Goal: Task Accomplishment & Management: Complete application form

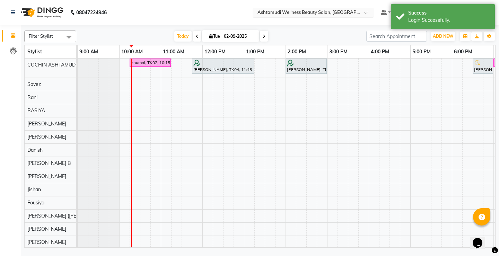
click at [374, 13] on div at bounding box center [313, 13] width 121 height 7
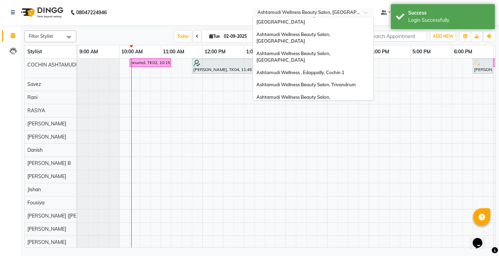
scroll to position [43, 0]
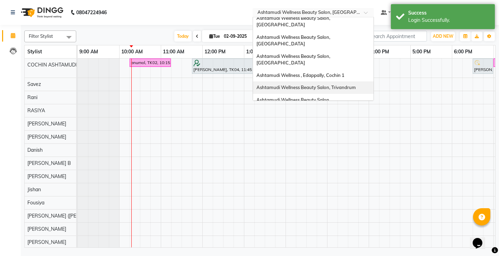
click at [356, 85] on span "Ashtamudi Wellness Beauty Salon, Trivandrum" at bounding box center [305, 88] width 99 height 6
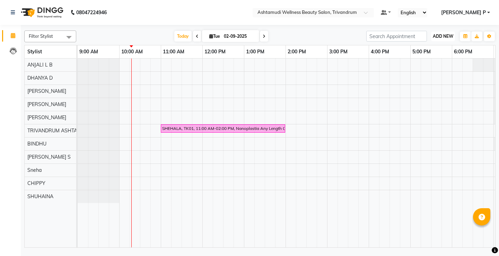
click at [447, 35] on span "ADD NEW" at bounding box center [443, 36] width 20 height 5
click at [432, 50] on button "Add Appointment" at bounding box center [427, 49] width 55 height 9
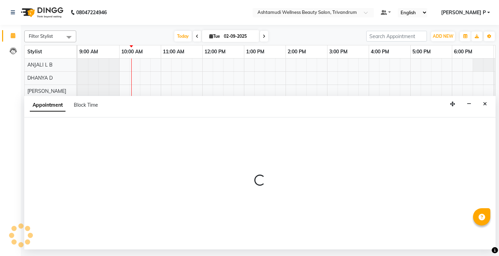
select select "tentative"
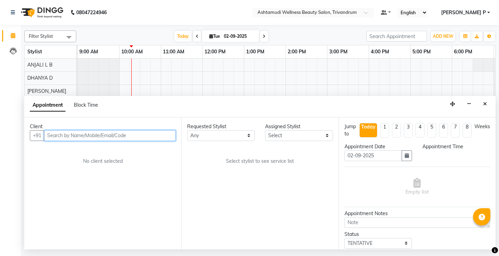
select select "600"
paste input "8281962713"
type input "8281962713"
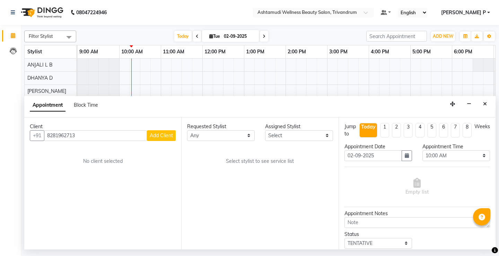
click at [159, 138] on span "Add Client" at bounding box center [161, 135] width 23 height 6
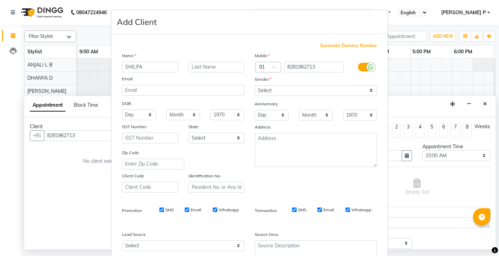
type input "SHILPA"
click at [312, 92] on select "Select Male Female Other Prefer Not To Say" at bounding box center [316, 90] width 122 height 11
select select "female"
click at [255, 85] on select "Select Male Female Other Prefer Not To Say" at bounding box center [316, 90] width 122 height 11
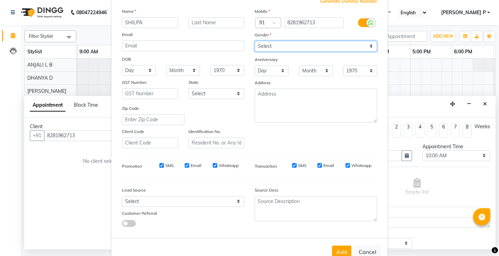
scroll to position [64, 0]
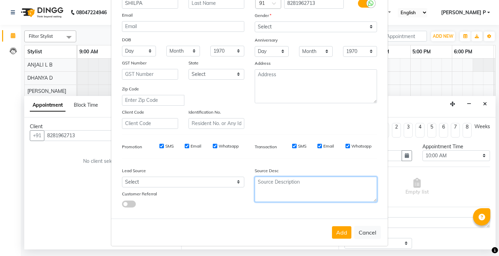
click at [280, 192] on textarea at bounding box center [316, 189] width 122 height 25
type textarea "TELECALLING"
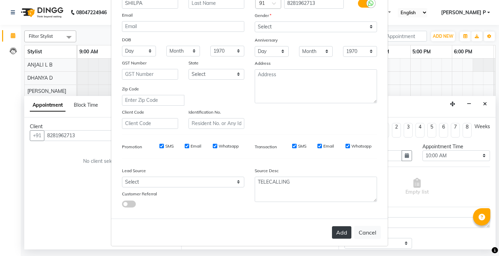
click at [341, 234] on button "Add" at bounding box center [341, 232] width 19 height 12
type input "82******13"
select select
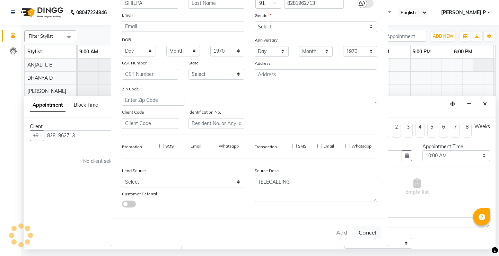
select select
checkbox input "false"
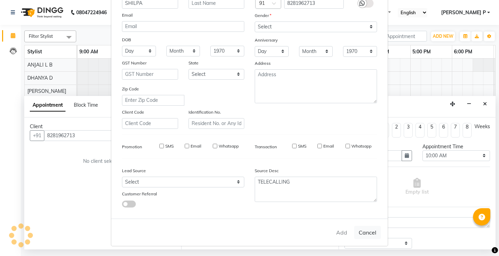
checkbox input "false"
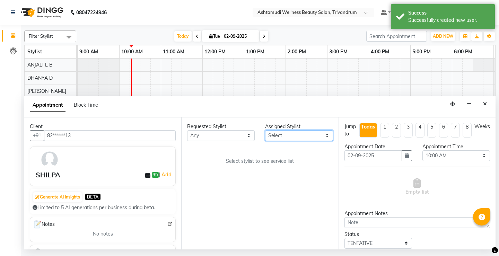
click at [323, 135] on select "Select ANJALI L B BINDHU CHIPPY DHANYA D KARTHIKA MANJUSHA SARITHA SHUHAINA Sne…" at bounding box center [299, 135] width 68 height 11
select select "27312"
click at [265, 130] on select "Select ANJALI L B BINDHU CHIPPY DHANYA D KARTHIKA MANJUSHA SARITHA SHUHAINA Sne…" at bounding box center [299, 135] width 68 height 11
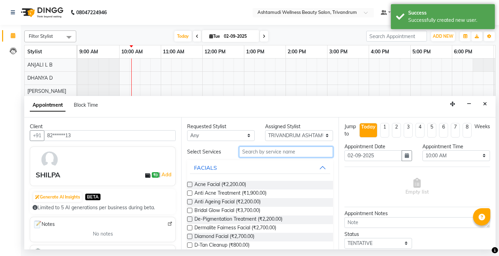
click at [241, 151] on input "text" at bounding box center [286, 152] width 94 height 11
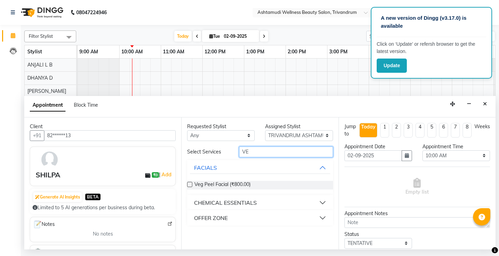
type input "VE"
click at [225, 218] on div "OFFER ZONE" at bounding box center [211, 218] width 34 height 8
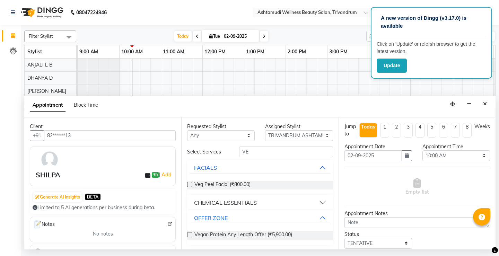
click at [189, 235] on label at bounding box center [189, 234] width 5 height 5
click at [189, 235] on input "checkbox" at bounding box center [189, 235] width 5 height 5
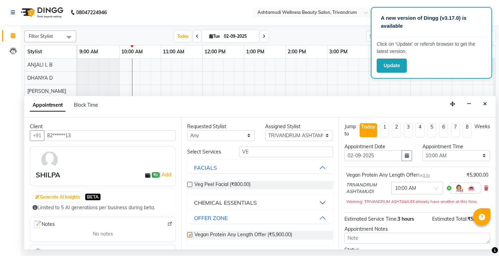
checkbox input "false"
click at [251, 151] on input "VE" at bounding box center [286, 152] width 94 height 11
type input "V"
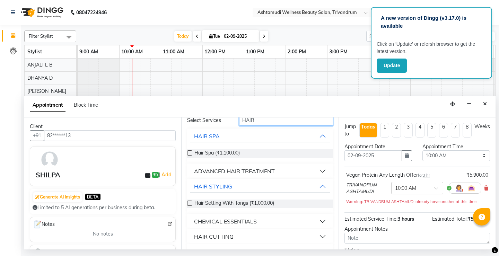
scroll to position [33, 0]
type input "HAIR"
click at [223, 236] on div "HAIR CUTTING" at bounding box center [214, 235] width 40 height 8
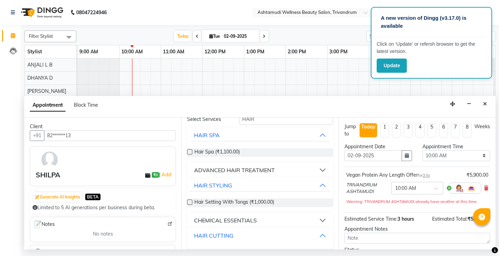
scroll to position [84, 0]
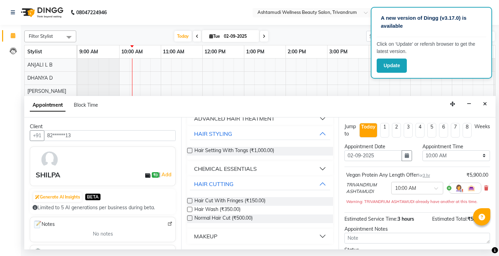
click at [189, 217] on label at bounding box center [189, 218] width 5 height 5
click at [189, 217] on input "checkbox" at bounding box center [189, 219] width 5 height 5
checkbox input "false"
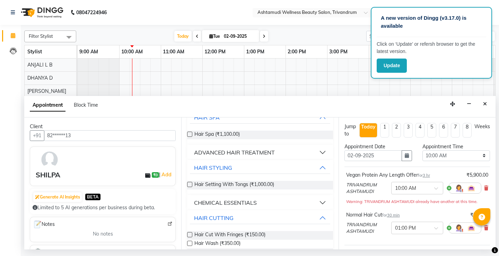
scroll to position [29, 0]
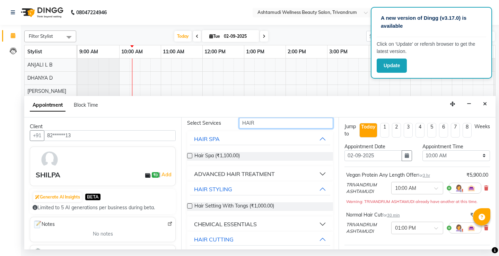
click at [256, 124] on input "HAIR" at bounding box center [286, 123] width 94 height 11
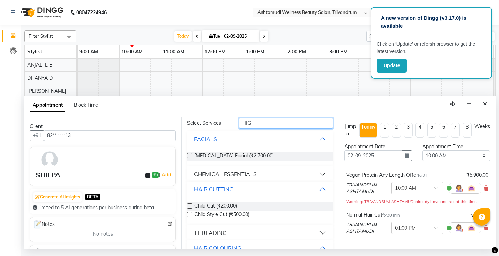
scroll to position [0, 0]
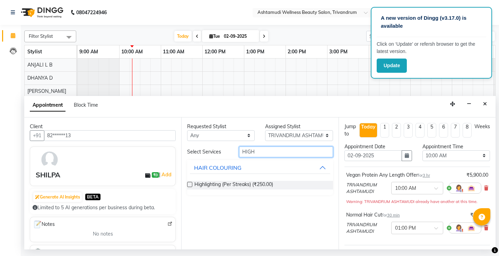
type input "HIGH"
click at [190, 181] on div "Highlighting (Per Streaks) (₹250.00)" at bounding box center [260, 185] width 146 height 9
click at [190, 186] on label at bounding box center [189, 184] width 5 height 5
click at [190, 186] on input "checkbox" at bounding box center [189, 185] width 5 height 5
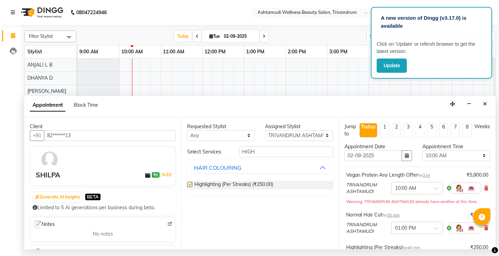
checkbox input "false"
click at [406, 156] on icon "button" at bounding box center [407, 155] width 4 height 5
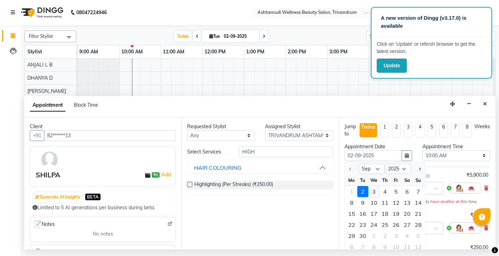
click at [373, 192] on div "3" at bounding box center [373, 191] width 11 height 11
type input "03-09-2025"
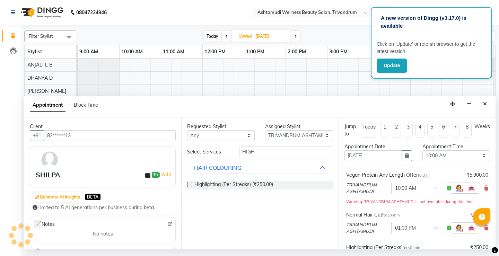
scroll to position [0, 42]
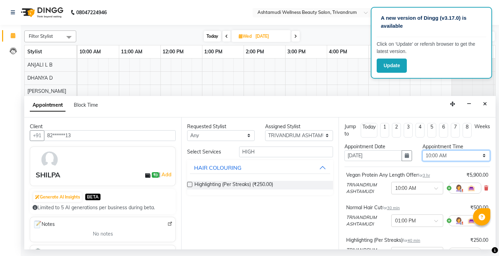
click at [483, 159] on select "Select 10:00 AM 10:15 AM 10:30 AM 10:45 AM 11:00 AM 11:15 AM 11:30 AM 11:45 AM …" at bounding box center [456, 155] width 68 height 11
select select "840"
click at [422, 150] on select "Select 10:00 AM 10:15 AM 10:30 AM 10:45 AM 11:00 AM 11:15 AM 11:30 AM 11:45 AM …" at bounding box center [456, 155] width 68 height 11
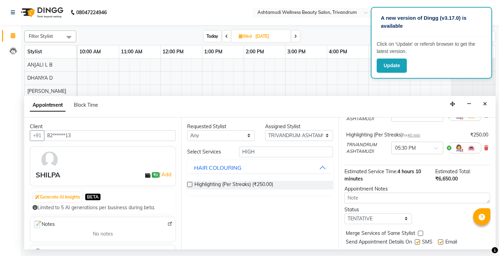
scroll to position [118, 0]
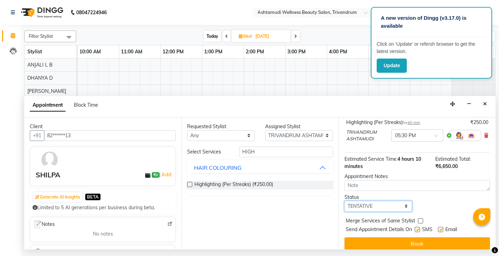
click at [381, 208] on select "Select TENTATIVE CONFIRM UPCOMING" at bounding box center [378, 206] width 68 height 11
select select "confirm booking"
click at [344, 201] on select "Select TENTATIVE CONFIRM UPCOMING" at bounding box center [378, 206] width 68 height 11
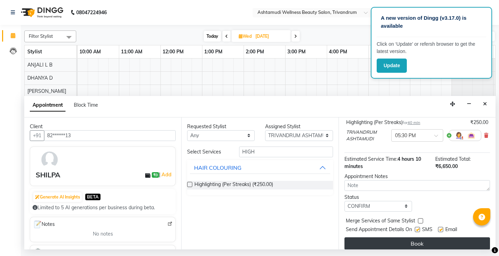
click at [419, 243] on button "Book" at bounding box center [417, 243] width 146 height 12
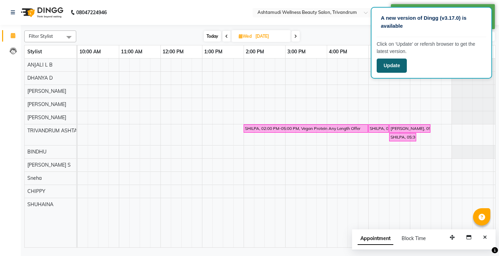
click at [390, 68] on button "Update" at bounding box center [392, 66] width 30 height 14
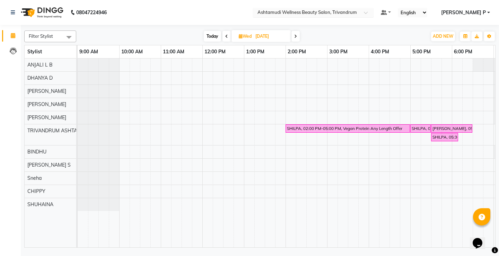
click at [373, 12] on span at bounding box center [368, 14] width 9 height 7
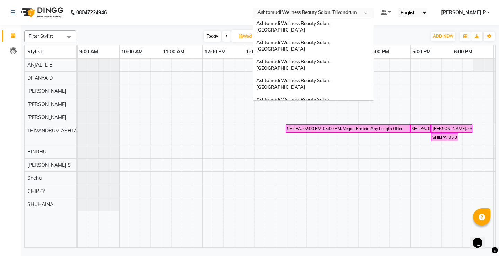
scroll to position [74, 0]
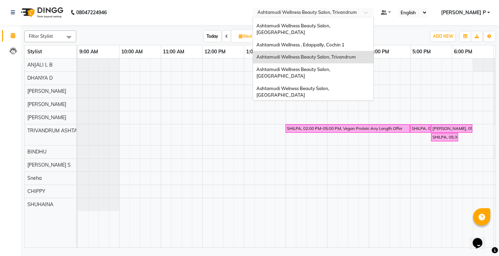
click at [331, 143] on span "Ashtamudi Wellness Beauty Salon, [GEOGRAPHIC_DATA]" at bounding box center [293, 149] width 75 height 12
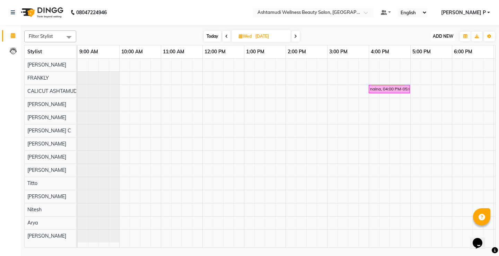
click at [447, 35] on span "ADD NEW" at bounding box center [443, 36] width 20 height 5
click at [439, 51] on button "Add Appointment" at bounding box center [427, 49] width 55 height 9
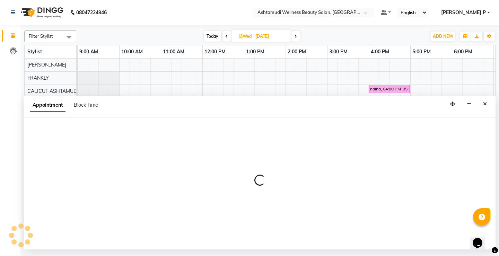
select select "tentative"
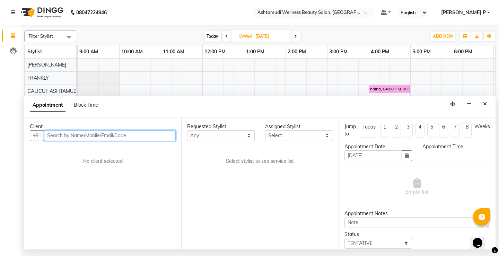
select select "600"
paste input "9497278198"
type input "9497278198"
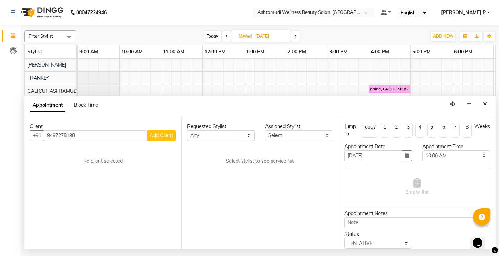
click at [156, 135] on span "Add Client" at bounding box center [161, 135] width 23 height 6
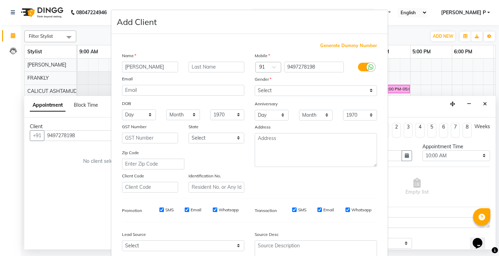
type input "ATHIRA"
click at [309, 92] on select "Select Male Female Other Prefer Not To Say" at bounding box center [316, 90] width 122 height 11
select select "female"
click at [255, 85] on select "Select Male Female Other Prefer Not To Say" at bounding box center [316, 90] width 122 height 11
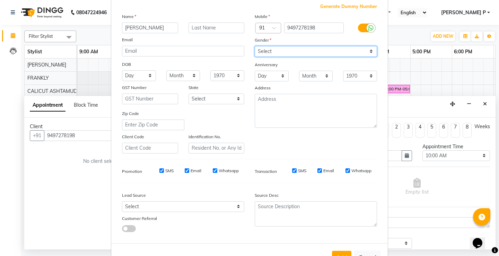
scroll to position [64, 0]
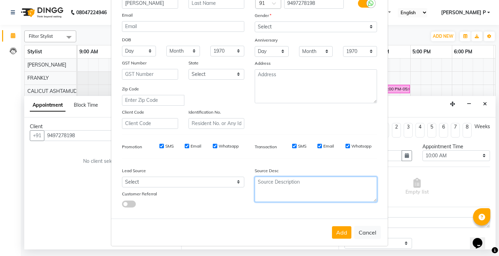
click at [270, 194] on textarea at bounding box center [316, 189] width 122 height 25
type textarea "TELECALLING"
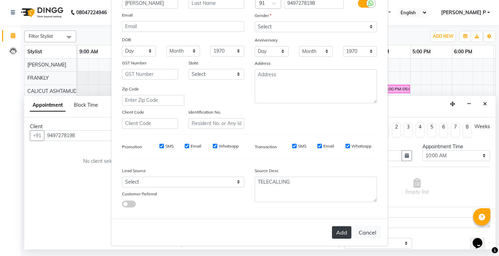
click at [339, 232] on button "Add" at bounding box center [341, 232] width 19 height 12
type input "94******98"
select select
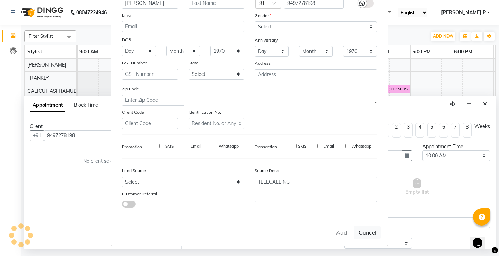
select select
checkbox input "false"
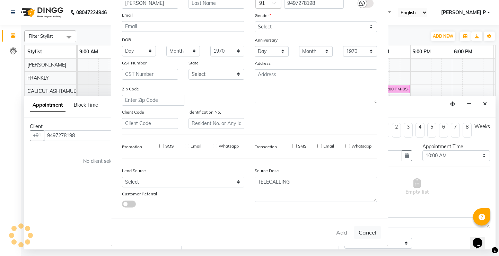
checkbox input "false"
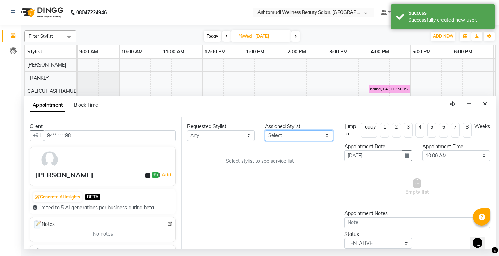
click at [327, 137] on select "Select Amala George AMBILI C ANJANA DAS ANKITHA Arya CALICUT ASHTAMUDI FRANKLY …" at bounding box center [299, 135] width 68 height 11
select select "27314"
click at [265, 130] on select "Select Amala George AMBILI C ANJANA DAS ANKITHA Arya CALICUT ASHTAMUDI FRANKLY …" at bounding box center [299, 135] width 68 height 11
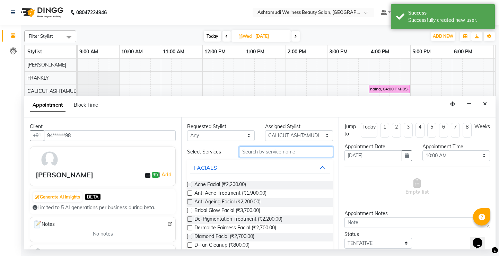
click at [247, 153] on input "text" at bounding box center [286, 152] width 94 height 11
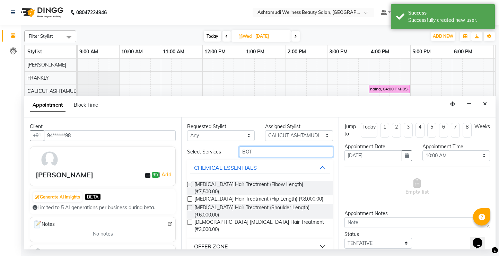
type input "BOT"
click at [215, 242] on div "OFFER ZONE" at bounding box center [211, 246] width 34 height 8
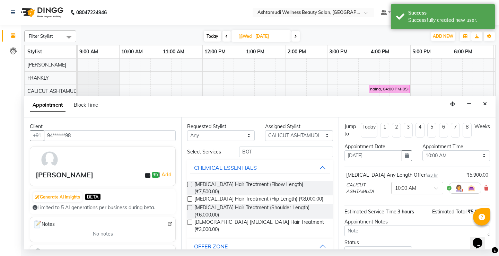
checkbox input "false"
click at [405, 155] on icon "button" at bounding box center [407, 155] width 4 height 5
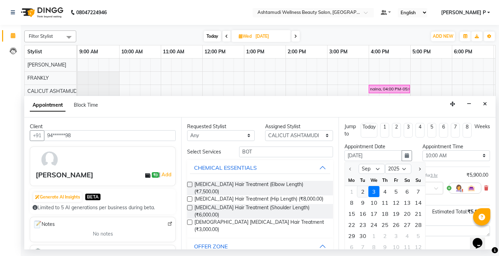
click at [360, 192] on div "2" at bounding box center [362, 191] width 11 height 11
type input "02-09-2025"
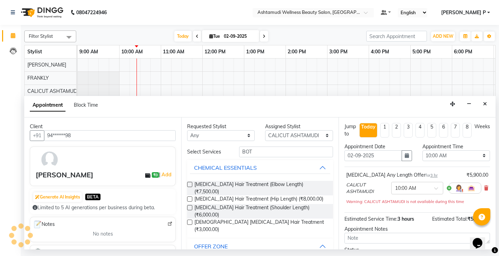
scroll to position [0, 42]
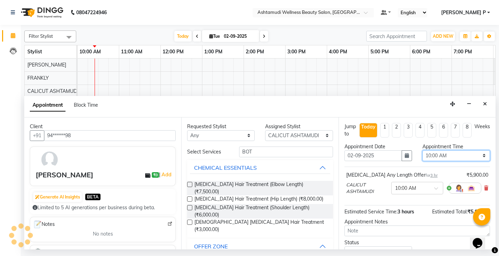
click at [476, 155] on select "Select 10:00 AM 10:15 AM 10:30 AM 10:45 AM 11:00 AM 11:15 AM 11:30 AM 11:45 AM …" at bounding box center [456, 155] width 68 height 11
select select "720"
click at [422, 150] on select "Select 10:00 AM 10:15 AM 10:30 AM 10:45 AM 11:00 AM 11:15 AM 11:30 AM 11:45 AM …" at bounding box center [456, 155] width 68 height 11
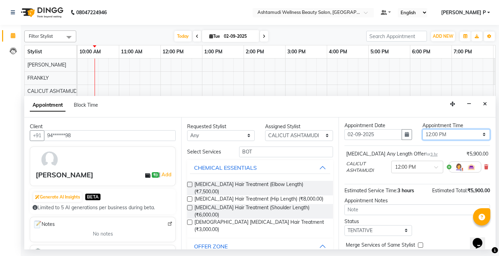
scroll to position [51, 0]
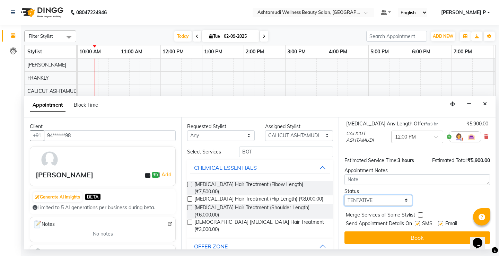
click at [382, 200] on select "Select TENTATIVE CONFIRM CHECK-IN UPCOMING" at bounding box center [378, 200] width 68 height 11
select select "confirm booking"
click at [344, 195] on select "Select TENTATIVE CONFIRM CHECK-IN UPCOMING" at bounding box center [378, 200] width 68 height 11
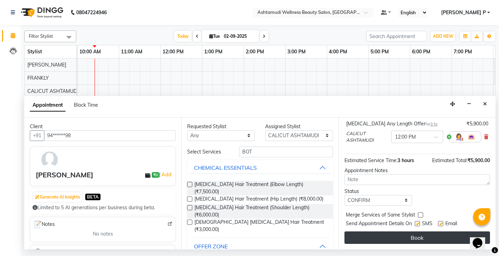
click at [410, 238] on button "Book" at bounding box center [417, 237] width 146 height 12
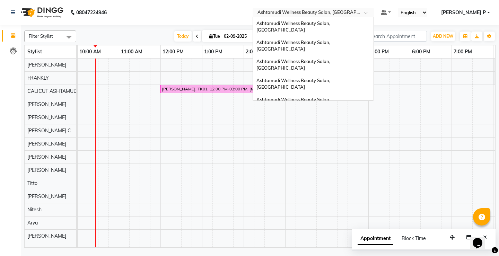
click at [373, 14] on span at bounding box center [368, 14] width 9 height 7
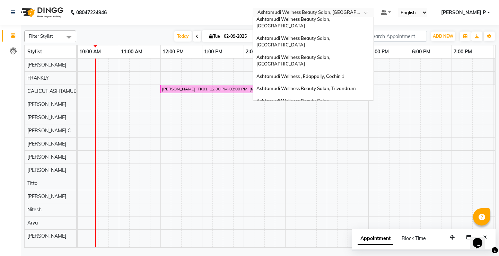
scroll to position [41, 0]
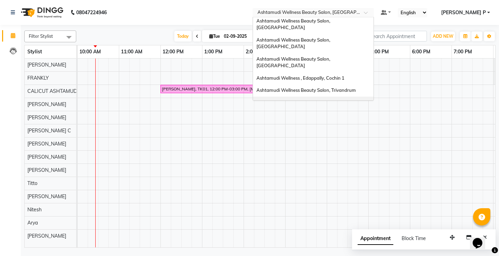
click at [374, 97] on div "Ashtamudi Wellness Beauty Salon, Thiruvalla" at bounding box center [313, 106] width 121 height 19
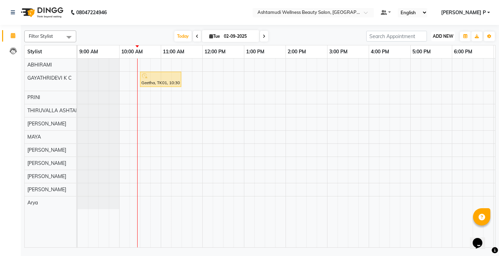
click at [445, 39] on button "ADD NEW Toggle Dropdown" at bounding box center [443, 37] width 24 height 10
click at [440, 50] on button "Add Appointment" at bounding box center [427, 49] width 55 height 9
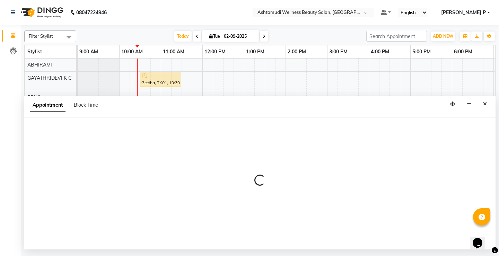
select select "600"
select select "tentative"
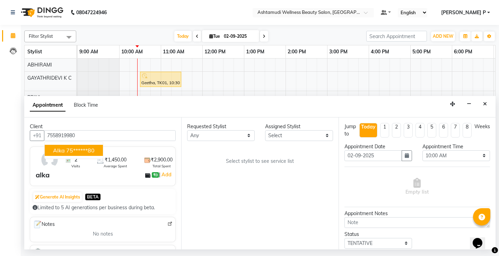
type input "7558919980"
click at [323, 138] on select "Select ABHIRAMI Arya Eshani GAYATHRIDEVI K C Jisna KHEM MAYA MAYA PRINI RINA RA…" at bounding box center [299, 135] width 68 height 11
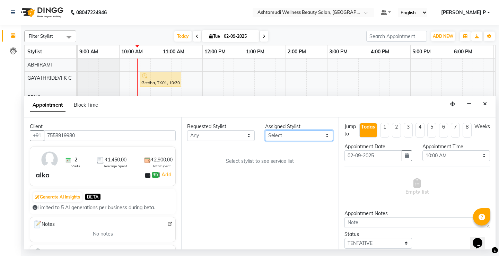
select select "27311"
click at [265, 130] on select "Select ABHIRAMI Arya Eshani GAYATHRIDEVI K C Jisna KHEM MAYA MAYA PRINI RINA RA…" at bounding box center [299, 135] width 68 height 11
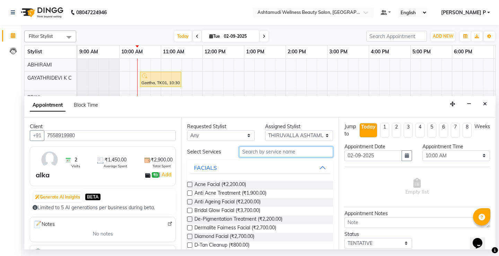
click at [259, 155] on input "text" at bounding box center [286, 152] width 94 height 11
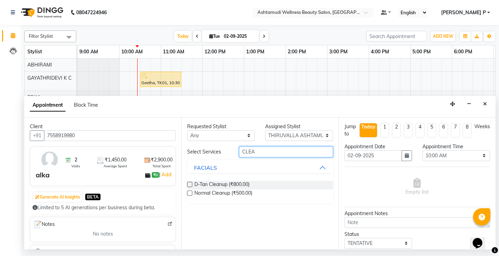
type input "CLEA"
click at [191, 192] on label at bounding box center [189, 193] width 5 height 5
click at [191, 192] on input "checkbox" at bounding box center [189, 194] width 5 height 5
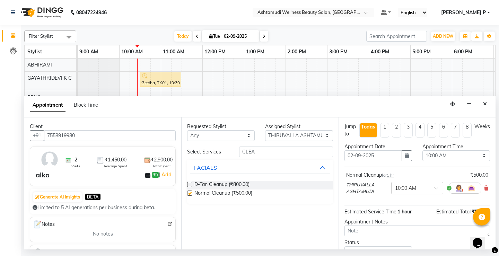
checkbox input "false"
click at [480, 155] on select "Select 10:00 AM 10:15 AM 10:30 AM 10:45 AM 11:00 AM 11:15 AM 11:30 AM 11:45 AM …" at bounding box center [456, 155] width 68 height 11
select select "690"
click at [422, 150] on select "Select 10:00 AM 10:15 AM 10:30 AM 10:45 AM 11:00 AM 11:15 AM 11:30 AM 11:45 AM …" at bounding box center [456, 155] width 68 height 11
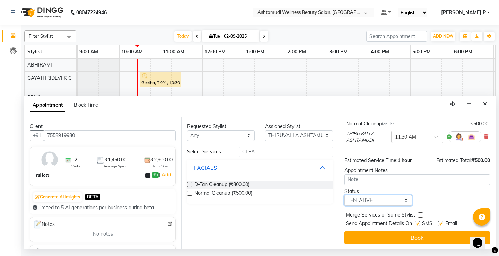
click at [370, 200] on select "Select TENTATIVE CONFIRM CHECK-IN UPCOMING" at bounding box center [378, 200] width 68 height 11
select select "confirm booking"
click at [344, 195] on select "Select TENTATIVE CONFIRM CHECK-IN UPCOMING" at bounding box center [378, 200] width 68 height 11
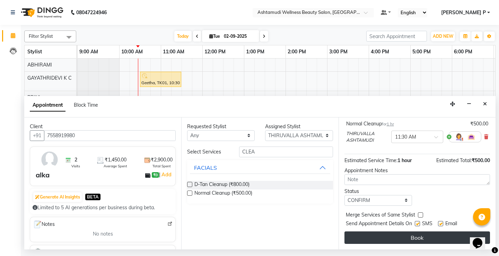
click at [412, 237] on button "Book" at bounding box center [417, 237] width 146 height 12
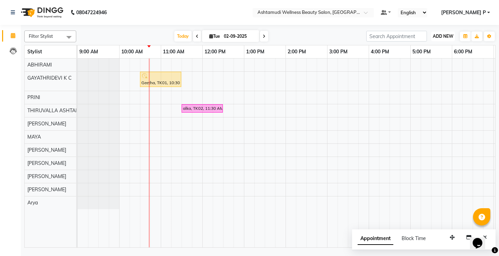
click at [446, 35] on span "ADD NEW" at bounding box center [443, 36] width 20 height 5
click at [425, 51] on button "Add Appointment" at bounding box center [427, 49] width 55 height 9
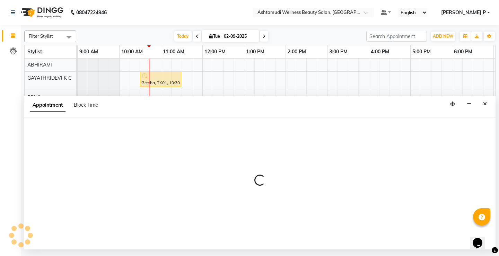
select select "600"
select select "tentative"
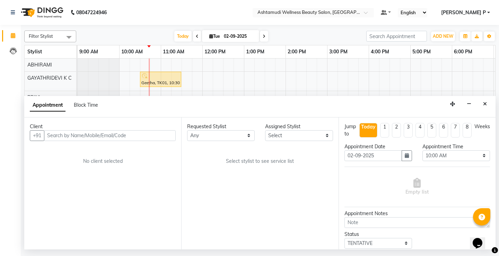
click at [56, 138] on input "text" at bounding box center [110, 135] width 132 height 11
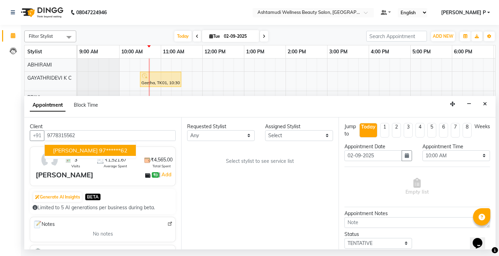
type input "9778315562"
click at [327, 134] on select "Select ABHIRAMI Arya Eshani GAYATHRIDEVI K C Jisna KHEM MAYA MAYA PRINI RINA RA…" at bounding box center [299, 135] width 68 height 11
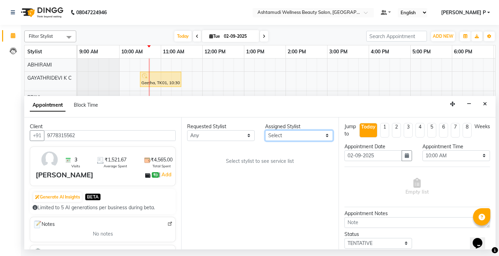
select select "27311"
click at [265, 130] on select "Select ABHIRAMI Arya Eshani GAYATHRIDEVI K C Jisna KHEM MAYA MAYA PRINI RINA RA…" at bounding box center [299, 135] width 68 height 11
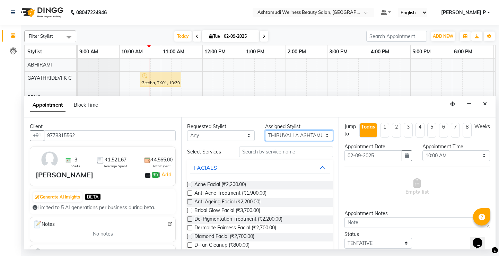
click at [322, 136] on select "Select ABHIRAMI Arya Eshani GAYATHRIDEVI K C Jisna KHEM MAYA MAYA PRINI RINA RA…" at bounding box center [299, 135] width 68 height 11
click at [484, 103] on icon "Close" at bounding box center [485, 104] width 4 height 5
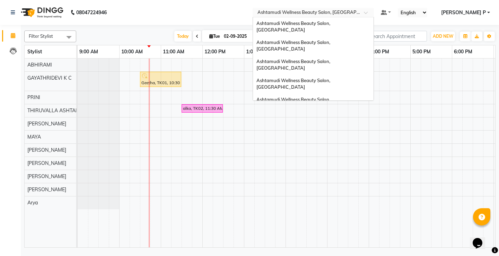
scroll to position [86, 0]
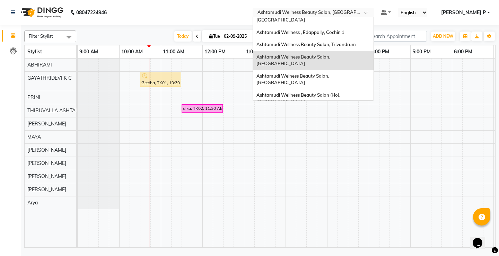
click at [374, 10] on div at bounding box center [313, 13] width 121 height 7
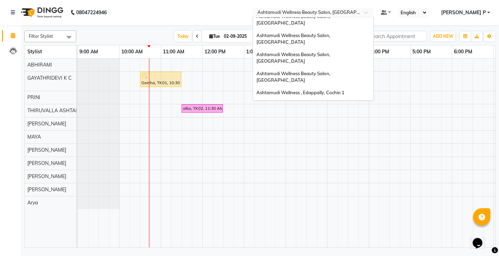
scroll to position [25, 0]
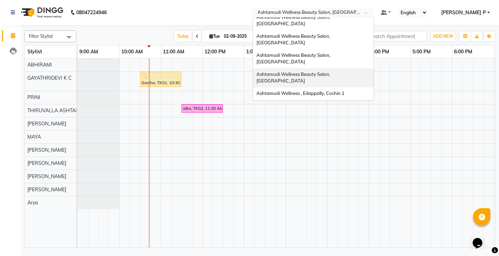
click at [370, 68] on div "Ashtamudi Wellness Beauty Salon, Kottarakkara" at bounding box center [313, 77] width 121 height 19
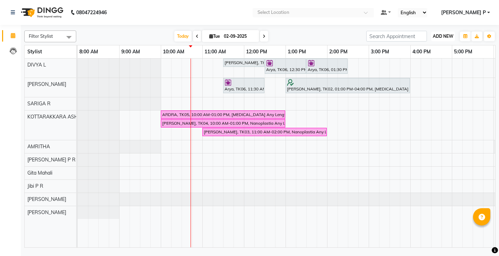
click at [445, 36] on span "ADD NEW" at bounding box center [443, 36] width 20 height 5
click at [428, 51] on button "Add Appointment" at bounding box center [427, 49] width 55 height 9
select select "tentative"
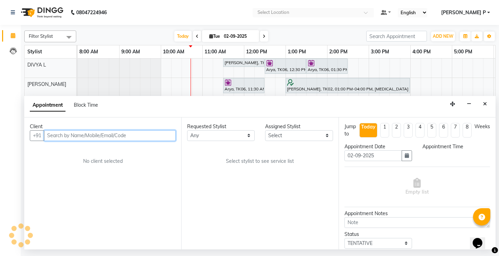
select select "540"
paste input "9778315562"
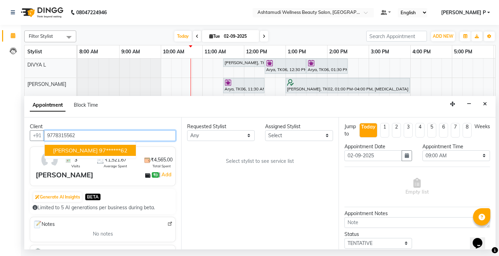
type input "9778315562"
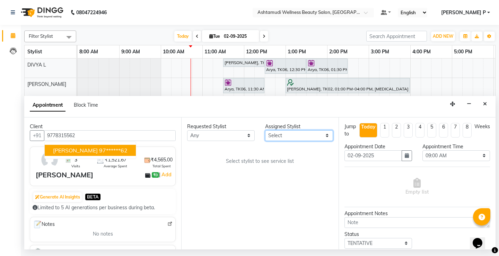
click at [329, 136] on select "Select AMRITHA DIVYA L Gita Mahali Jibi P R Karina Darjee KOTTARAKKARA ASHTAMUD…" at bounding box center [299, 135] width 68 height 11
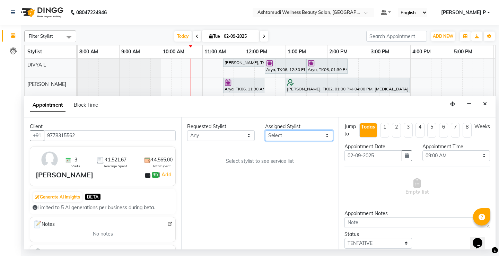
select select "27462"
click at [265, 130] on select "Select AMRITHA DIVYA L Gita Mahali Jibi P R Karina Darjee KOTTARAKKARA ASHTAMUD…" at bounding box center [299, 135] width 68 height 11
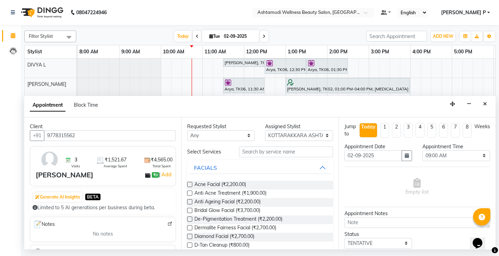
click at [243, 143] on div "Requested Stylist Any AMRITHA DIVYA L Gita Mahali Jibi P R Karina Darjee KOTTAR…" at bounding box center [259, 183] width 157 height 132
click at [247, 150] on input "text" at bounding box center [286, 152] width 94 height 11
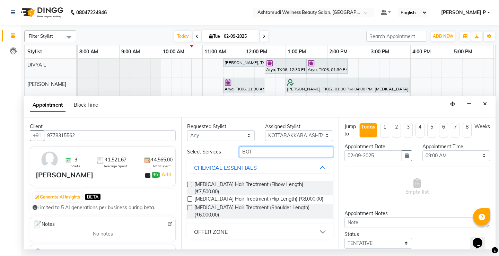
type input "BOT"
click at [215, 228] on div "OFFER ZONE" at bounding box center [211, 232] width 34 height 8
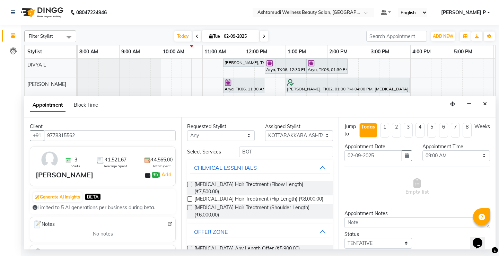
click at [189, 246] on label at bounding box center [189, 248] width 5 height 5
click at [189, 247] on input "checkbox" at bounding box center [189, 249] width 5 height 5
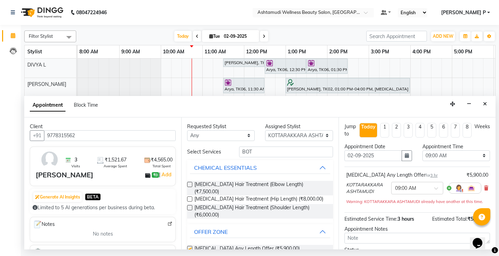
checkbox input "false"
click at [405, 158] on button "button" at bounding box center [407, 155] width 10 height 11
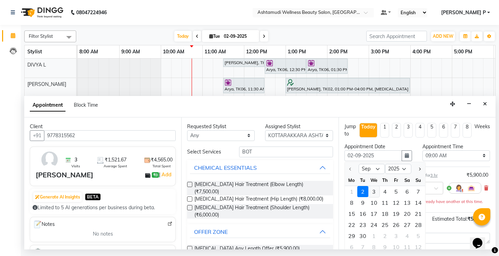
click at [373, 194] on div "3" at bounding box center [373, 191] width 11 height 11
type input "03-09-2025"
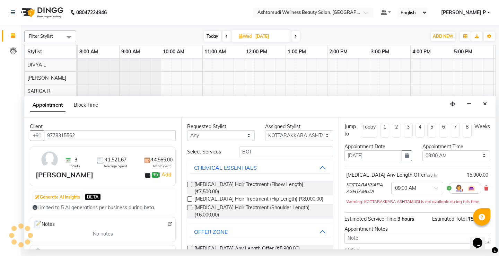
scroll to position [0, 84]
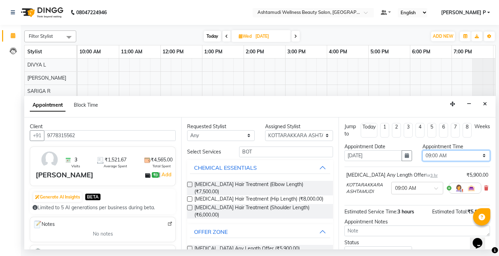
click at [478, 158] on select "Select 09:00 AM 09:15 AM 09:30 AM 09:45 AM 10:00 AM 10:15 AM 10:30 AM 10:45 AM …" at bounding box center [456, 155] width 68 height 11
select select "660"
click at [422, 150] on select "Select 09:00 AM 09:15 AM 09:30 AM 09:45 AM 10:00 AM 10:15 AM 10:30 AM 10:45 AM …" at bounding box center [456, 155] width 68 height 11
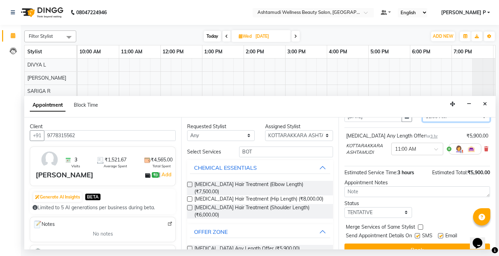
scroll to position [51, 0]
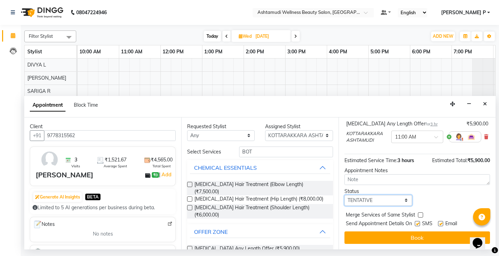
click at [376, 203] on select "Select TENTATIVE CONFIRM UPCOMING" at bounding box center [378, 200] width 68 height 11
select select "confirm booking"
click at [344, 195] on select "Select TENTATIVE CONFIRM UPCOMING" at bounding box center [378, 200] width 68 height 11
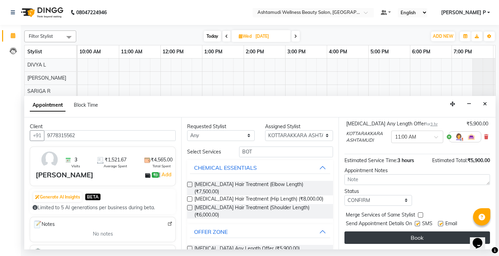
click at [403, 238] on button "Book" at bounding box center [417, 237] width 146 height 12
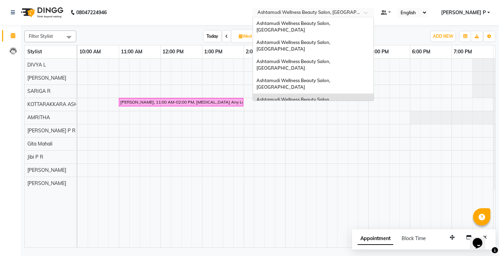
click at [374, 14] on div at bounding box center [313, 13] width 121 height 7
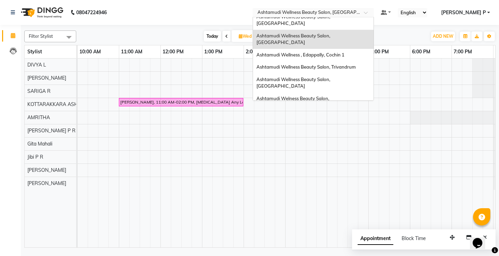
scroll to position [65, 0]
click at [371, 72] on div "Ashtamudi Wellness Beauty Salon, Thiruvalla" at bounding box center [313, 81] width 121 height 19
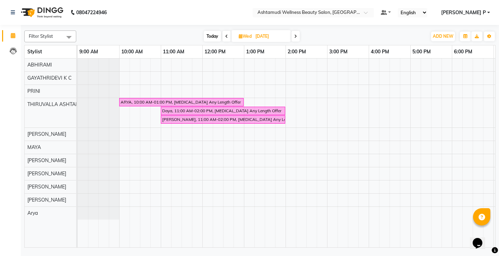
click at [297, 37] on icon at bounding box center [295, 36] width 3 height 4
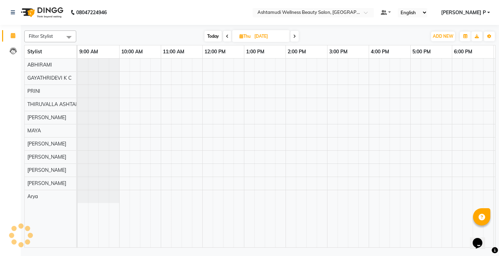
scroll to position [0, 42]
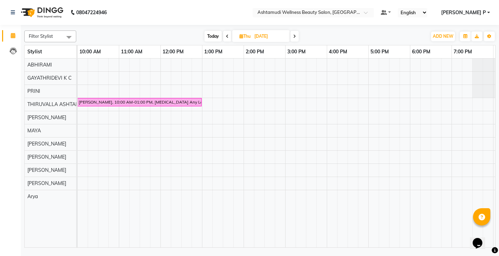
click at [227, 37] on icon at bounding box center [227, 36] width 3 height 4
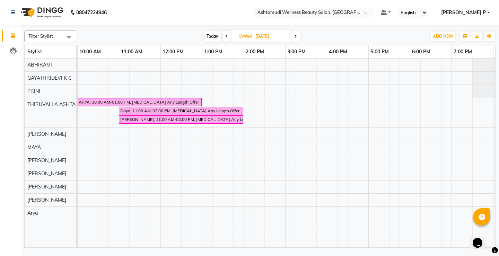
click at [215, 36] on span "Today" at bounding box center [212, 36] width 17 height 11
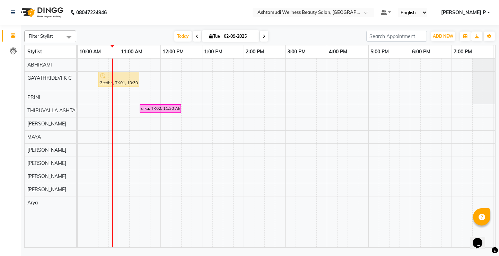
click at [265, 35] on span at bounding box center [264, 36] width 8 height 11
type input "[DATE]"
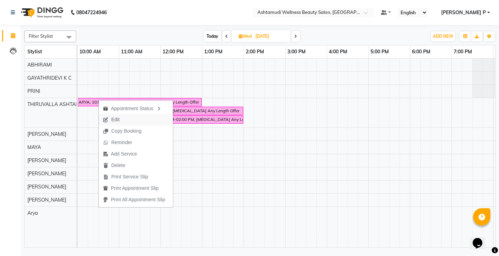
click at [111, 119] on span "Edit" at bounding box center [111, 119] width 25 height 11
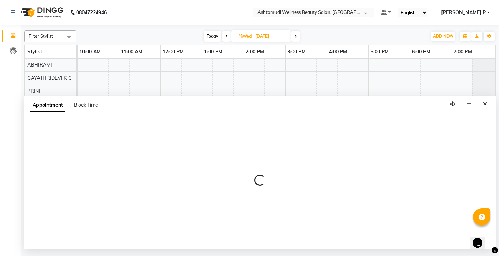
select select "confirm booking"
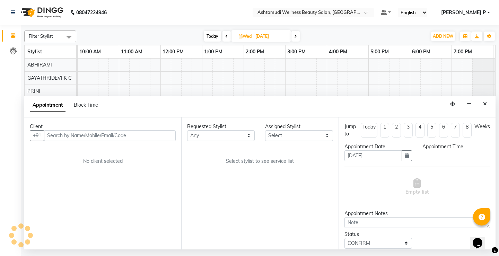
select select "27311"
select select "600"
select select "2007"
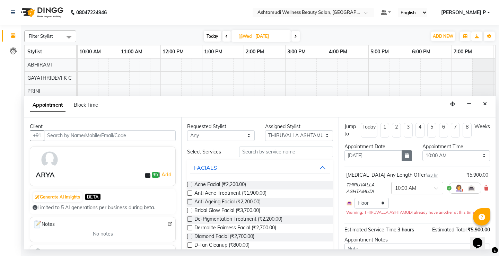
click at [405, 154] on icon "button" at bounding box center [407, 155] width 4 height 5
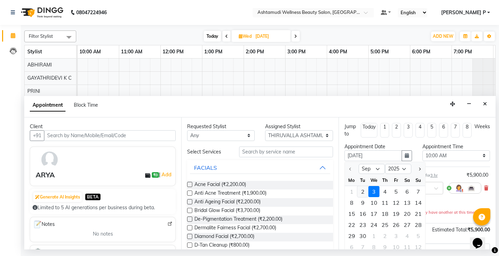
click at [365, 193] on div "2" at bounding box center [362, 191] width 11 height 11
type input "02-09-2025"
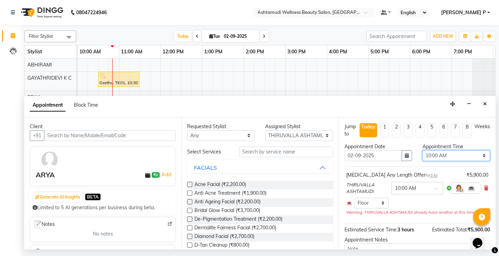
click at [478, 156] on select "Select 10:00 AM 10:15 AM 10:30 AM 10:45 AM 11:00 AM 11:15 AM 11:30 AM 11:45 AM …" at bounding box center [456, 155] width 68 height 11
select select "870"
click at [422, 150] on select "Select 10:00 AM 10:15 AM 10:30 AM 10:45 AM 11:00 AM 11:15 AM 11:30 AM 11:45 AM …" at bounding box center [456, 155] width 68 height 11
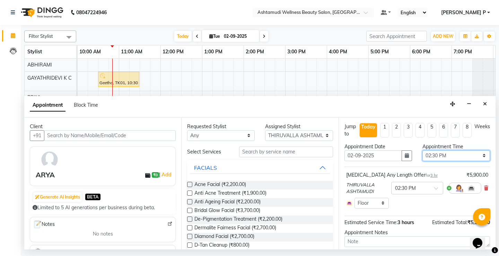
scroll to position [42, 0]
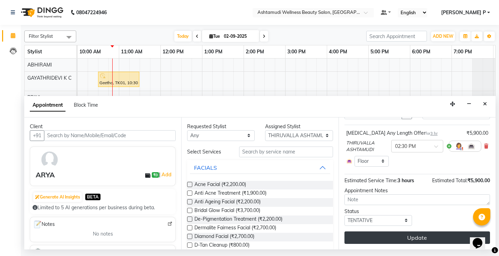
click at [421, 240] on button "Update" at bounding box center [417, 237] width 146 height 12
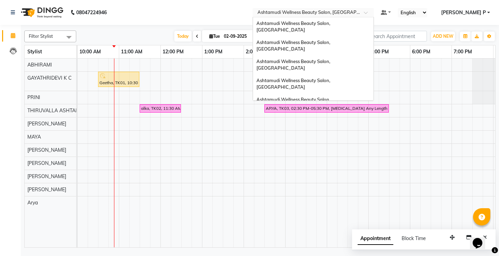
click at [373, 14] on span at bounding box center [368, 14] width 9 height 7
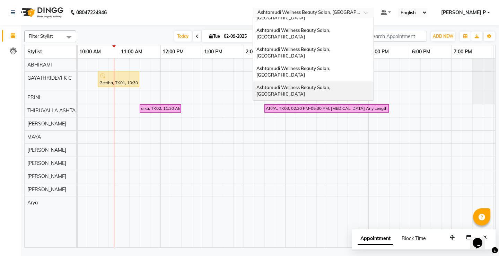
scroll to position [0, 0]
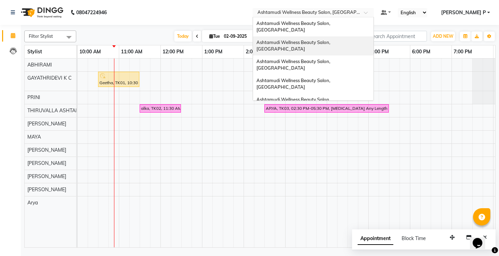
click at [331, 40] on span "Ashtamudi Wellness Beauty Salon, [GEOGRAPHIC_DATA]" at bounding box center [293, 46] width 75 height 12
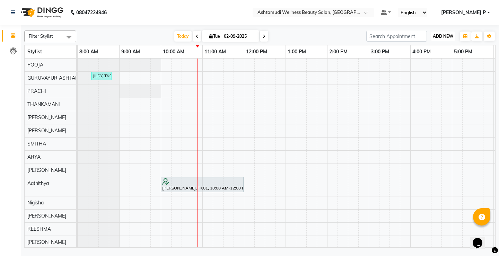
click at [442, 36] on span "ADD NEW" at bounding box center [443, 36] width 20 height 5
click at [429, 51] on button "Add Appointment" at bounding box center [427, 49] width 55 height 9
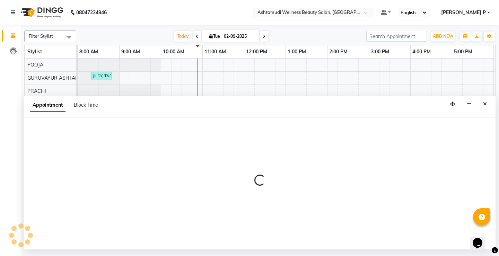
select select "tentative"
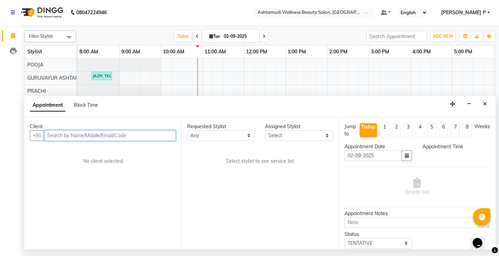
select select "540"
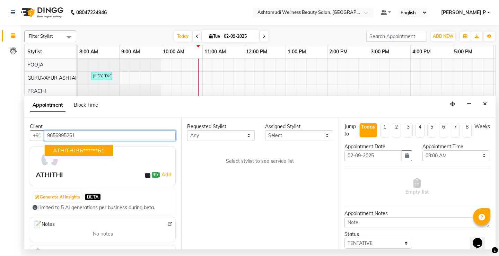
type input "9656995261"
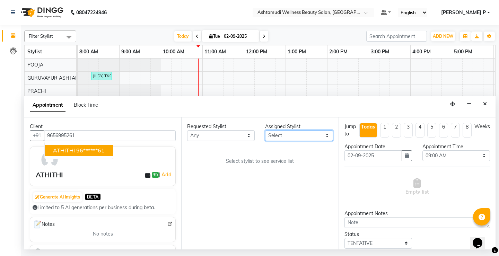
click at [318, 136] on select "Select Aathithya [PERSON_NAME] [PERSON_NAME] ARYA GURUVAYUR [PERSON_NAME] [PERS…" at bounding box center [299, 135] width 68 height 11
select select "27526"
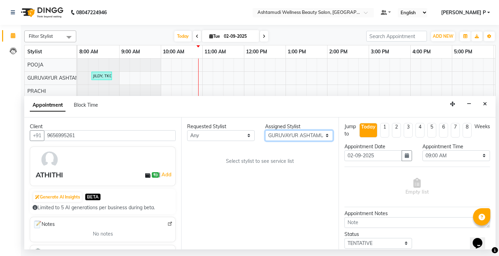
click at [265, 130] on select "Select Aathithya [PERSON_NAME] [PERSON_NAME] ARYA GURUVAYUR [PERSON_NAME] [PERS…" at bounding box center [299, 135] width 68 height 11
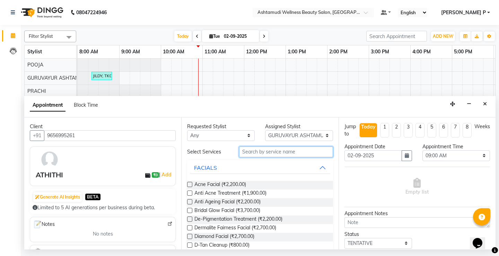
click at [259, 151] on input "text" at bounding box center [286, 152] width 94 height 11
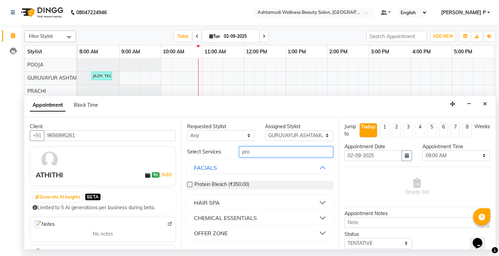
type input "pro"
click at [216, 205] on div "HAIR SPA" at bounding box center [207, 203] width 26 height 8
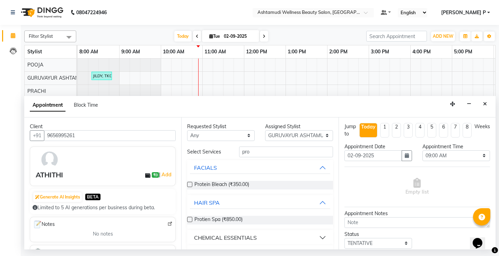
click at [190, 220] on label at bounding box center [189, 219] width 5 height 5
click at [190, 220] on input "checkbox" at bounding box center [189, 220] width 5 height 5
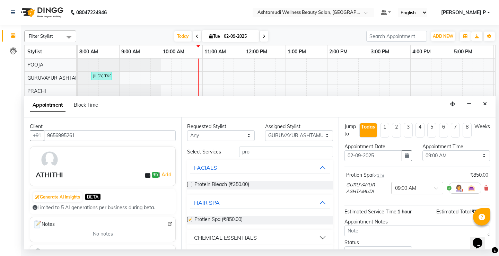
checkbox input "false"
click at [450, 155] on select "Select 09:00 AM 09:15 AM 09:30 AM 09:45 AM 10:00 AM 10:15 AM 10:30 AM 10:45 AM …" at bounding box center [456, 155] width 68 height 11
select select "780"
click at [422, 150] on select "Select 09:00 AM 09:15 AM 09:30 AM 09:45 AM 10:00 AM 10:15 AM 10:30 AM 10:45 AM …" at bounding box center [456, 155] width 68 height 11
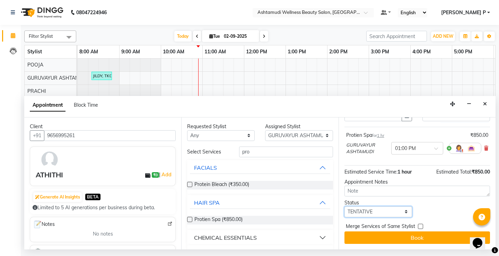
click at [387, 214] on select "Select TENTATIVE CONFIRM CHECK-IN UPCOMING" at bounding box center [378, 212] width 68 height 11
select select "confirm booking"
click at [344, 207] on select "Select TENTATIVE CONFIRM CHECK-IN UPCOMING" at bounding box center [378, 212] width 68 height 11
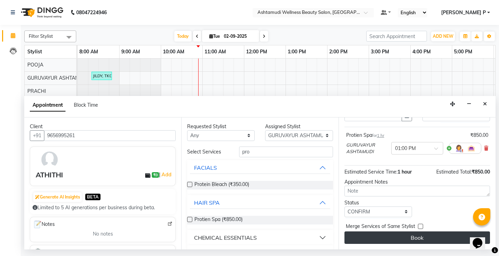
click at [402, 239] on button "Book" at bounding box center [417, 237] width 146 height 12
